Goal: Information Seeking & Learning: Learn about a topic

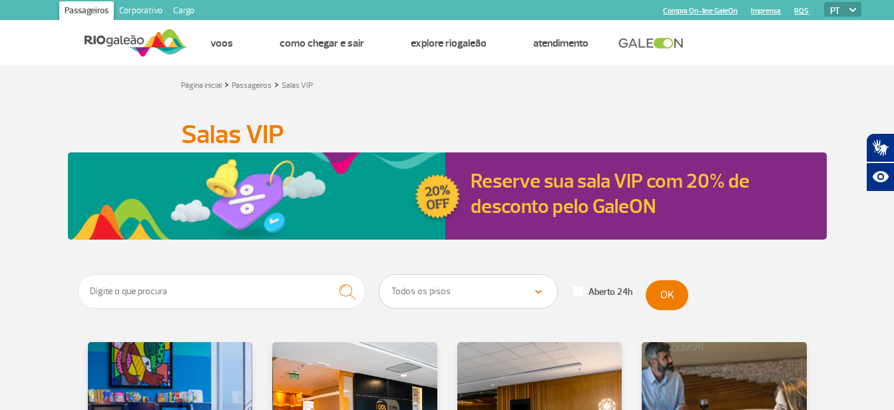
click at [0, 218] on html "Passageiros Corporativo Cargo Compra On-line GaleOn Imprensa RQS PT ENG ESP Pág…" at bounding box center [447, 205] width 894 height 410
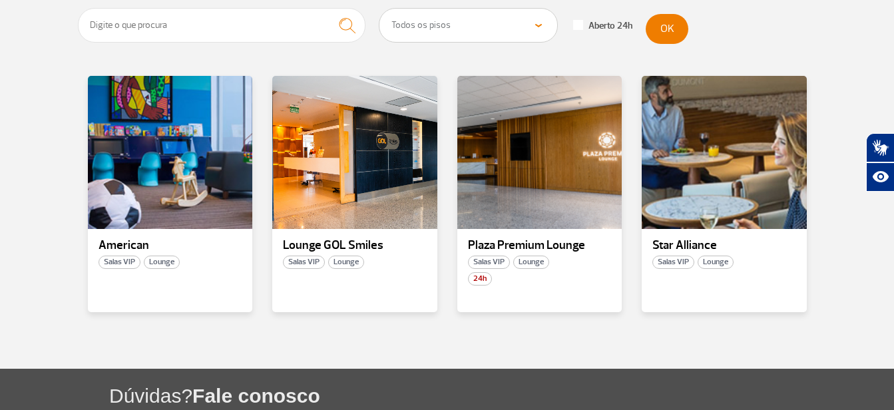
scroll to position [293, 0]
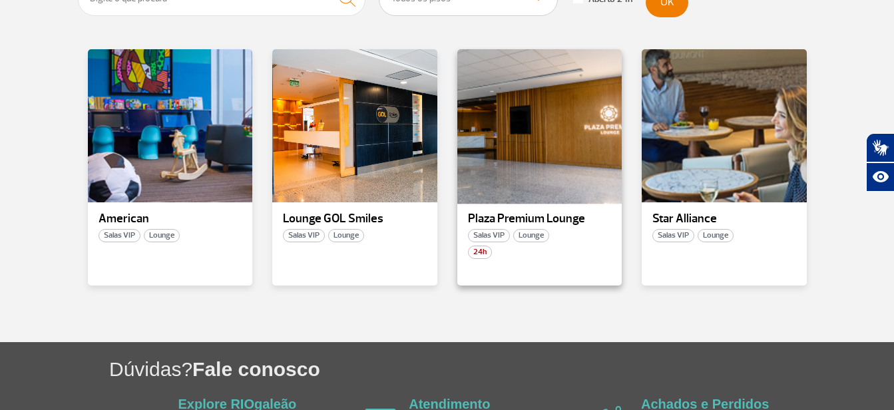
click at [549, 154] on div at bounding box center [539, 126] width 168 height 156
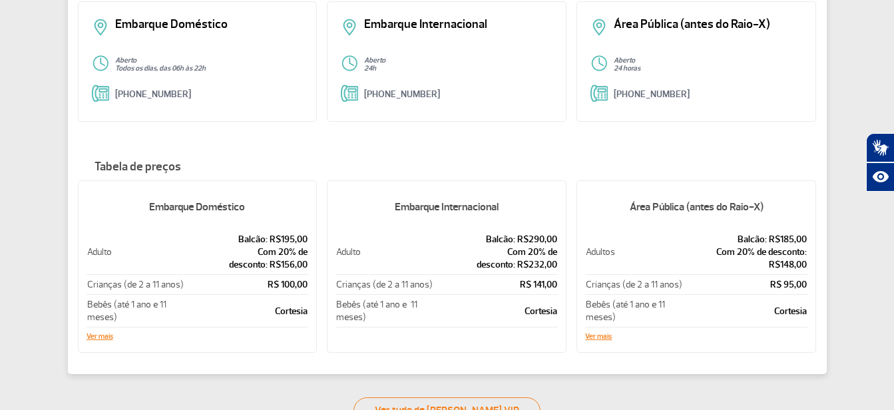
scroll to position [293, 0]
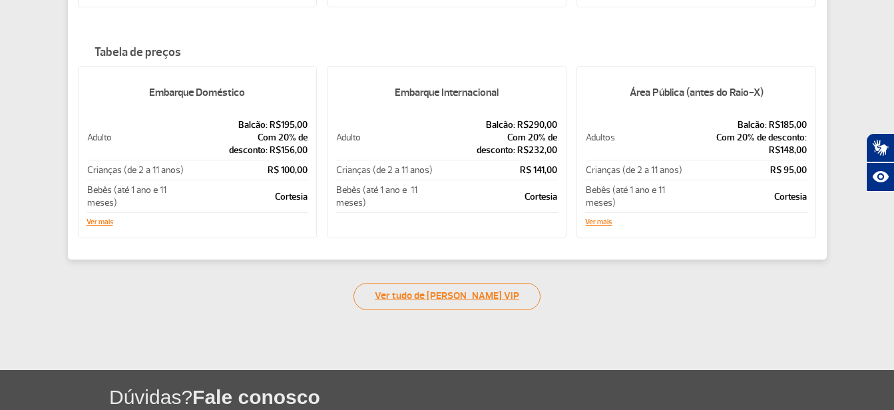
click at [457, 296] on link "Ver tudo de [PERSON_NAME] VIP" at bounding box center [447, 296] width 187 height 27
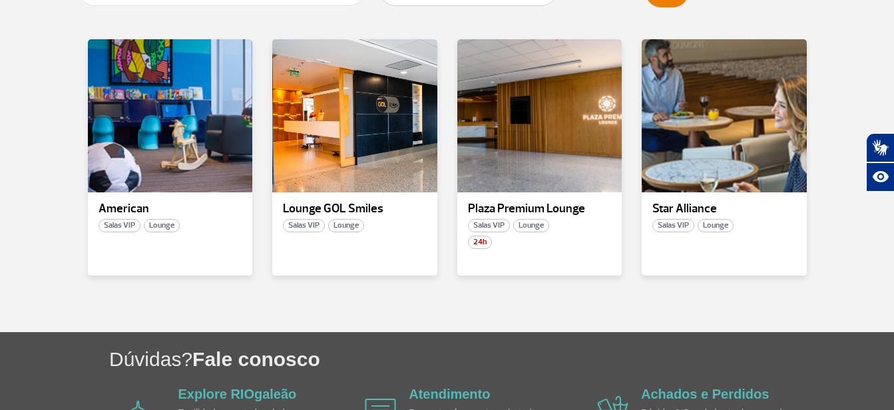
scroll to position [320, 0]
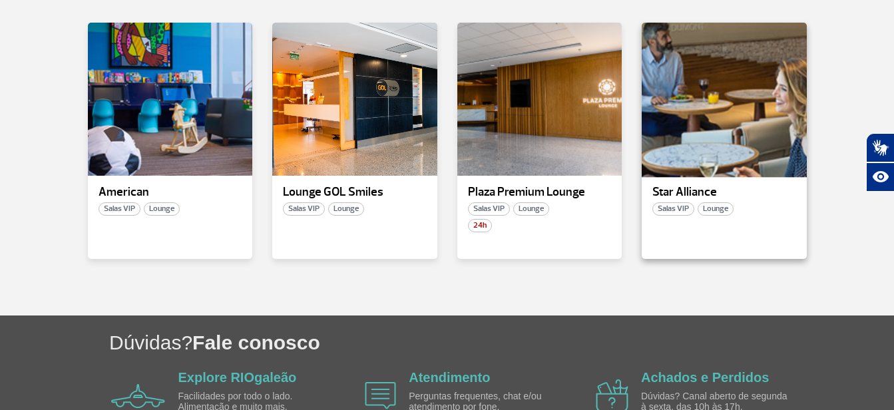
click at [757, 125] on div at bounding box center [724, 99] width 168 height 156
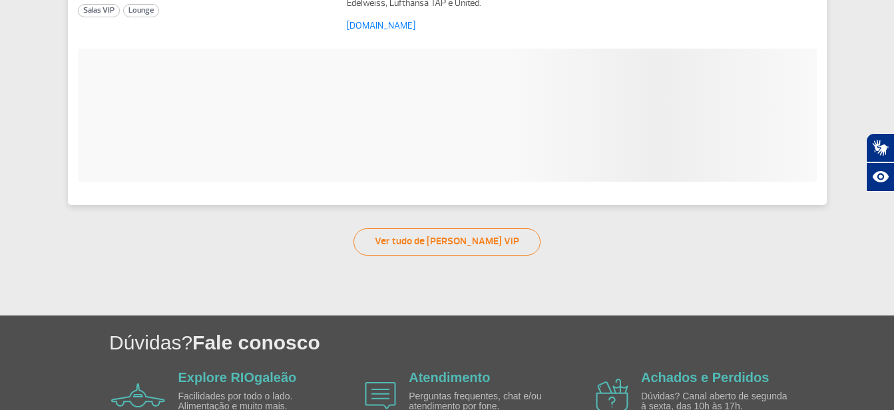
scroll to position [128, 0]
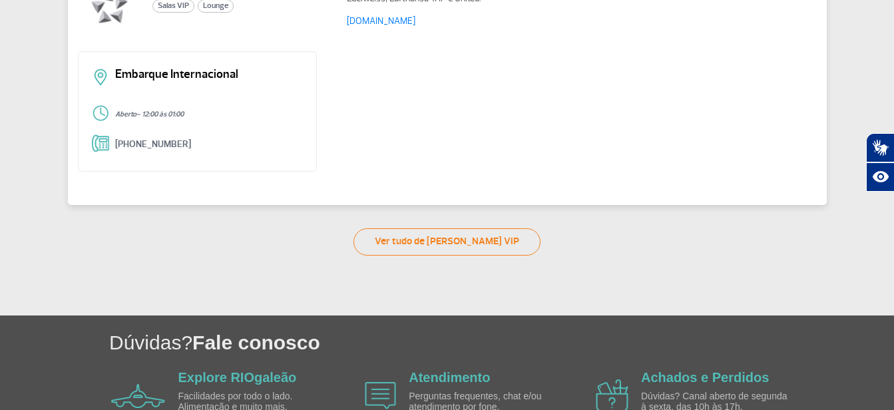
click at [0, 136] on html "Passageiros Corporativo Cargo Compra On-line GaleOn Imprensa RQS PT ENG ESP Pág…" at bounding box center [447, 77] width 894 height 410
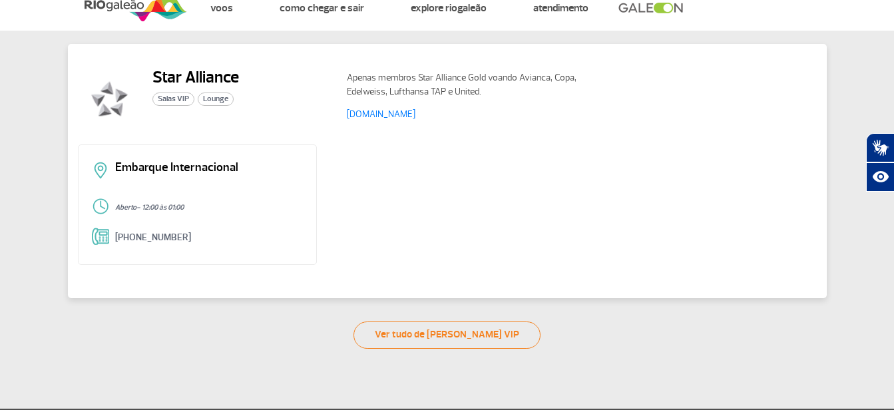
scroll to position [0, 0]
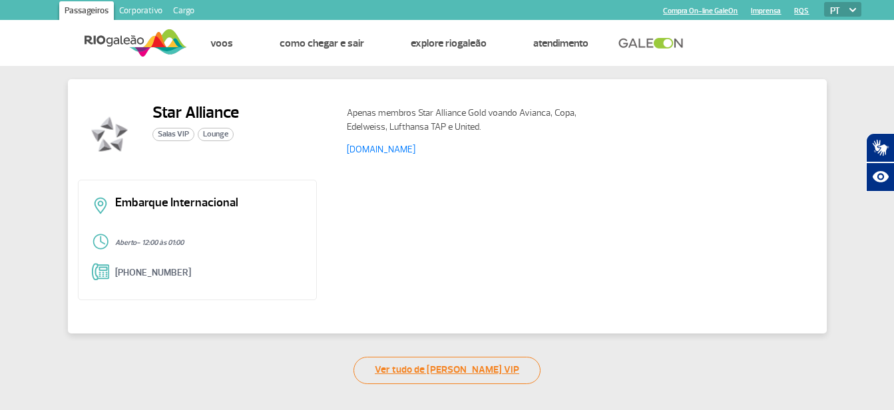
click at [447, 374] on link "Ver tudo de [PERSON_NAME] VIP" at bounding box center [447, 370] width 187 height 27
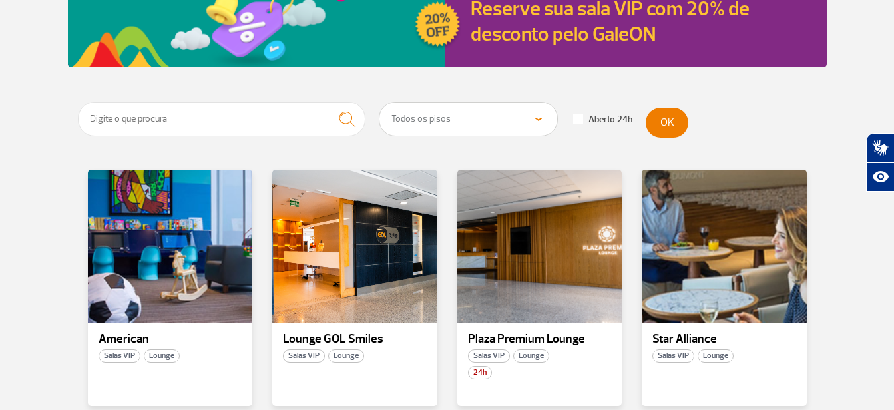
scroll to position [186, 0]
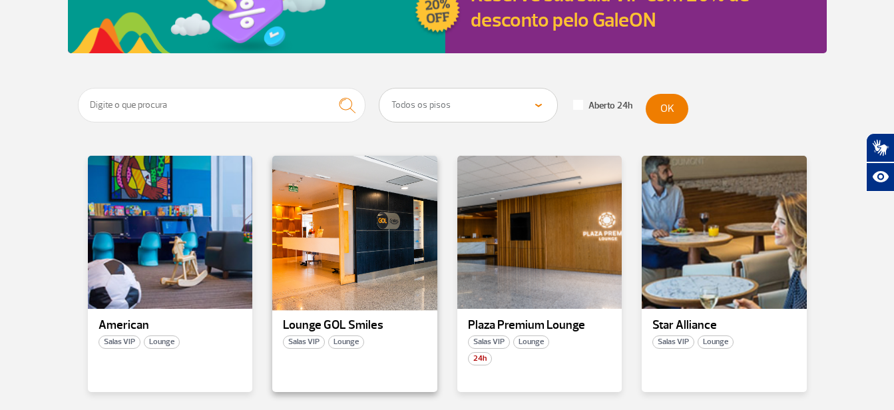
click at [337, 219] on div at bounding box center [355, 232] width 168 height 156
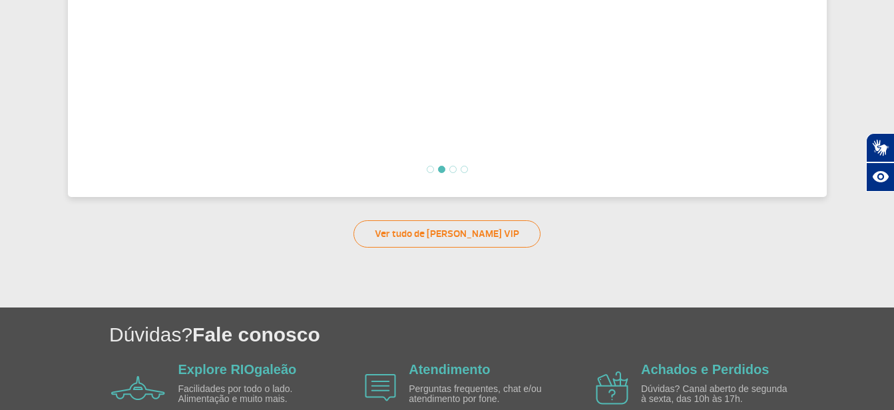
scroll to position [666, 0]
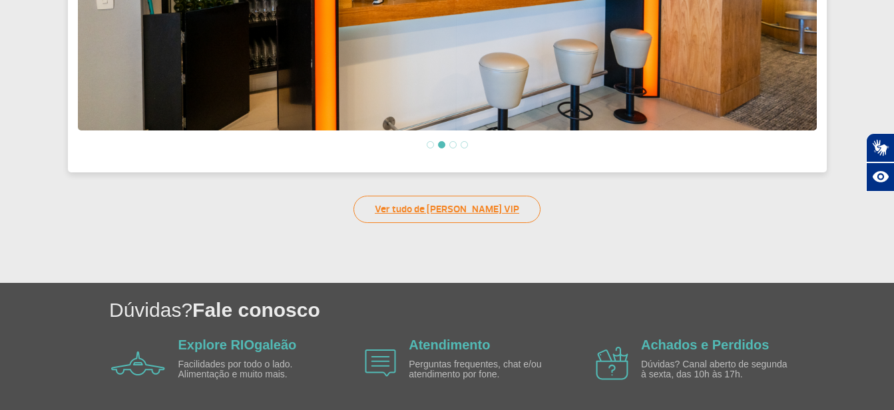
click at [381, 199] on link "Ver tudo de [PERSON_NAME] VIP" at bounding box center [447, 209] width 187 height 27
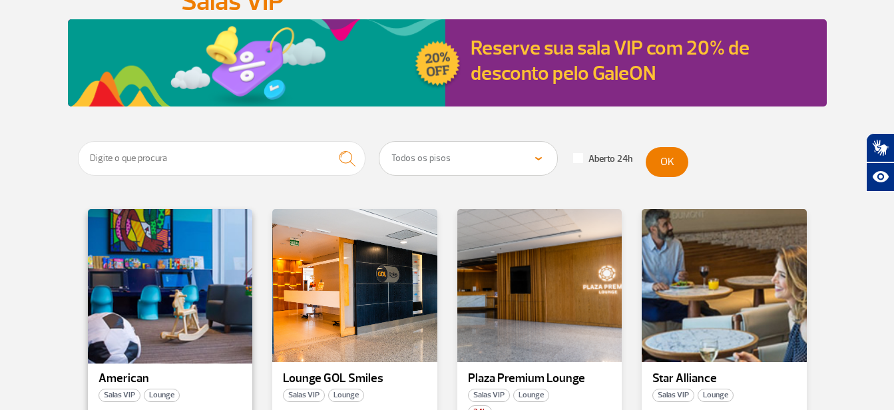
click at [142, 259] on div at bounding box center [170, 286] width 168 height 156
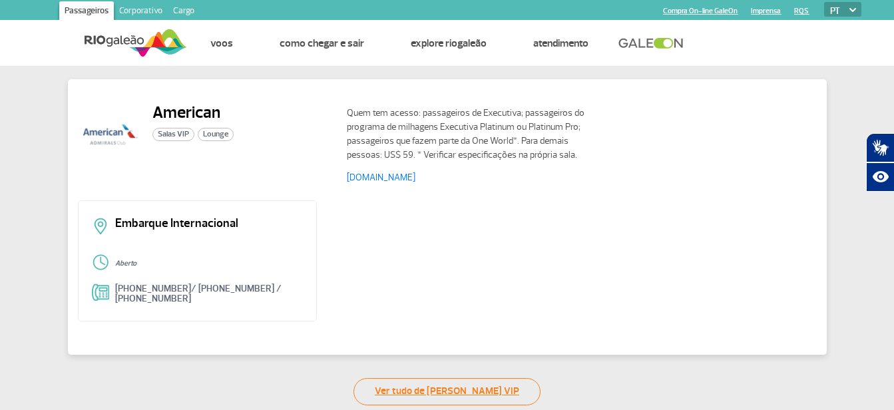
click at [436, 384] on link "Ver tudo de [PERSON_NAME] VIP" at bounding box center [447, 391] width 187 height 27
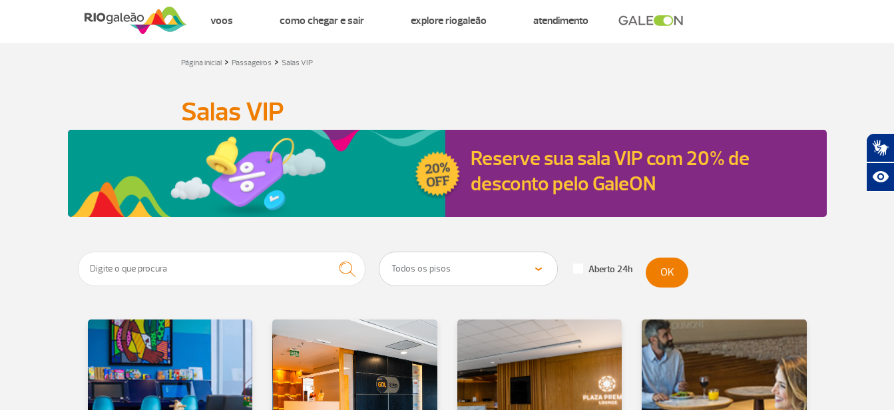
scroll to position [30, 0]
